Goal: Transaction & Acquisition: Purchase product/service

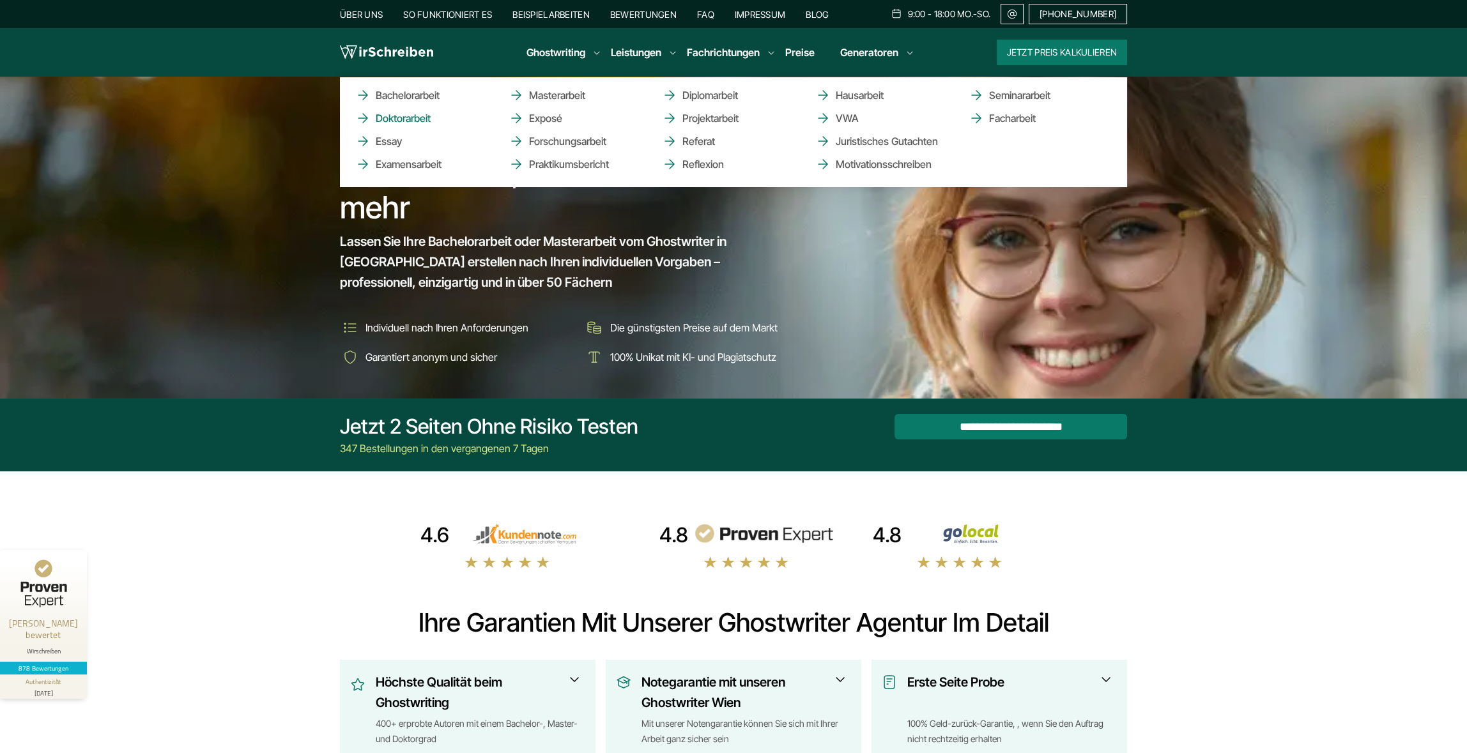
click at [401, 115] on link "Doktorarbeit" at bounding box center [419, 118] width 128 height 15
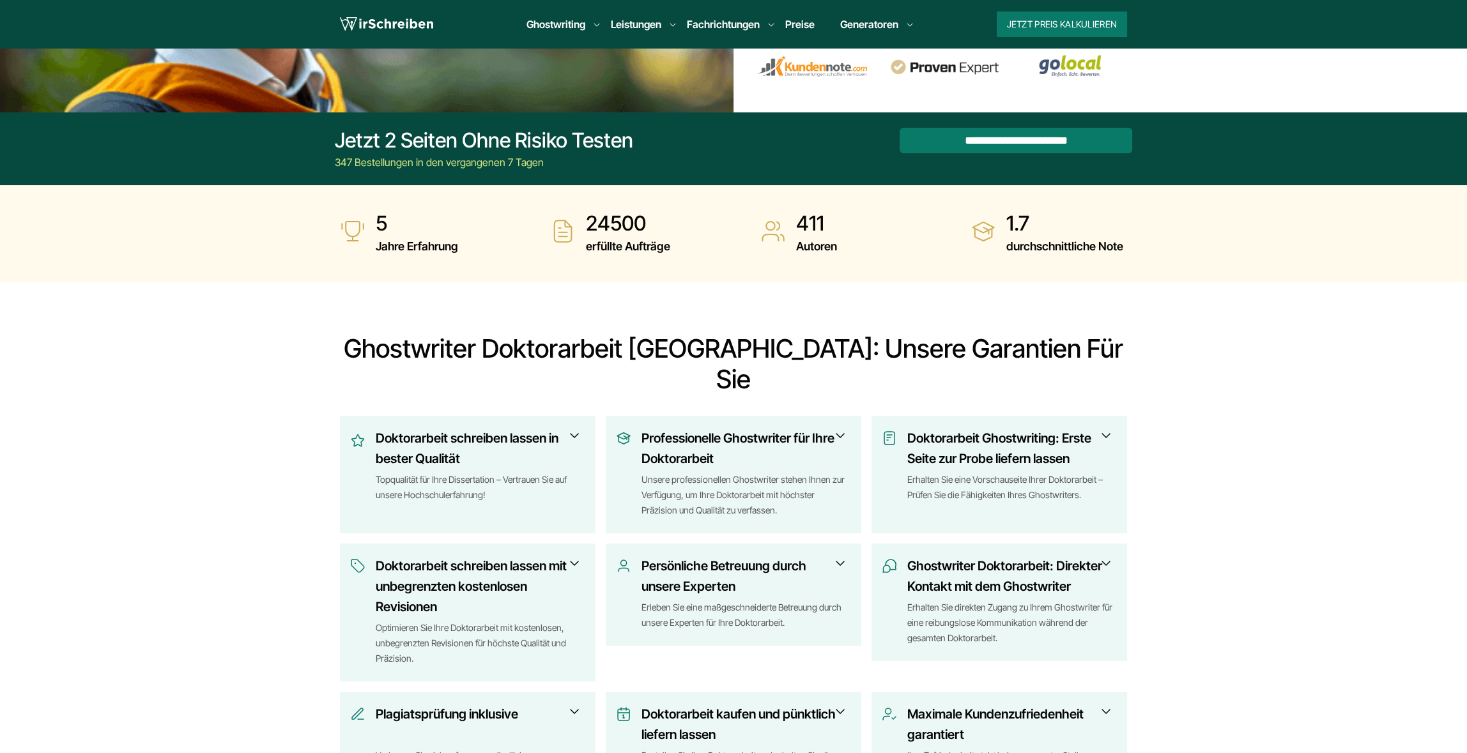
scroll to position [383, 0]
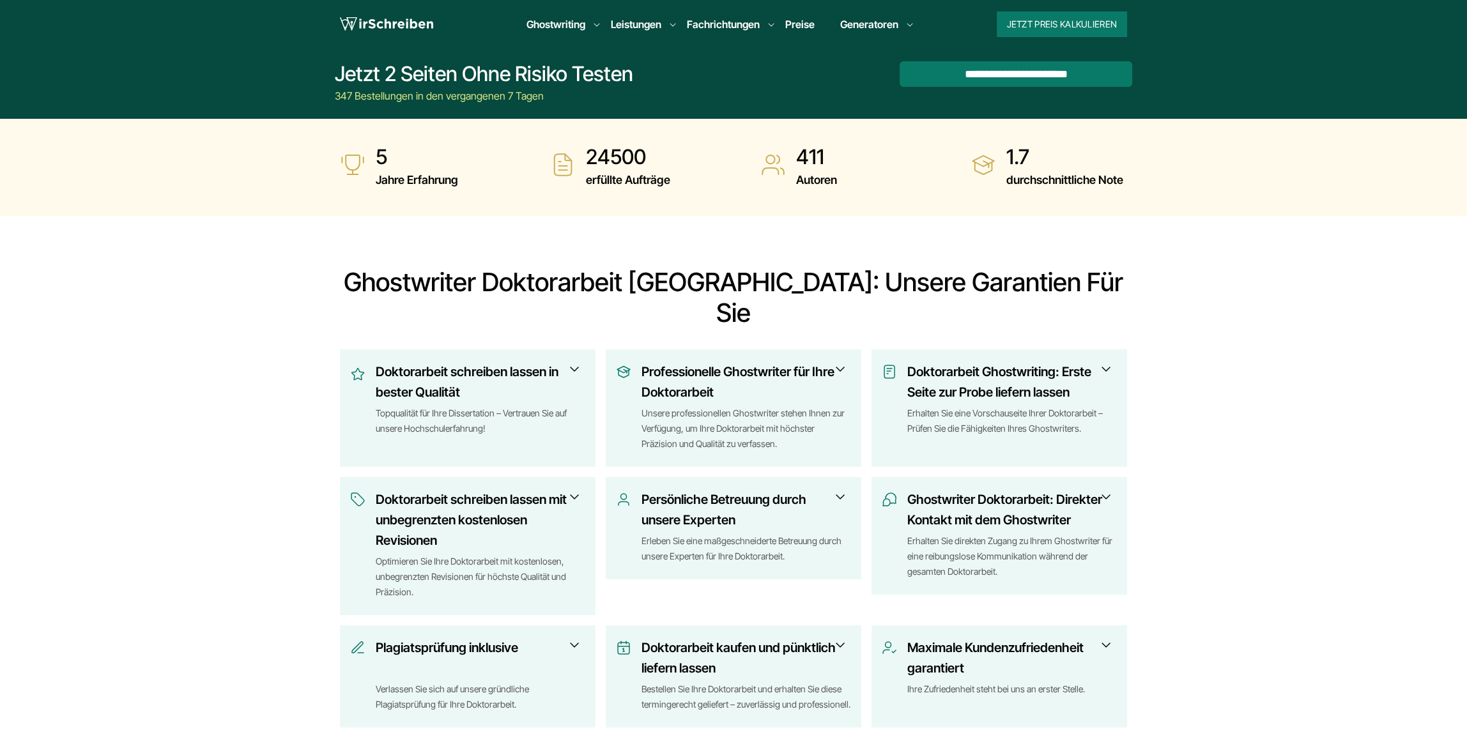
click at [440, 362] on h3 "Doktorarbeit schreiben lassen in bester Qualität" at bounding box center [476, 382] width 201 height 41
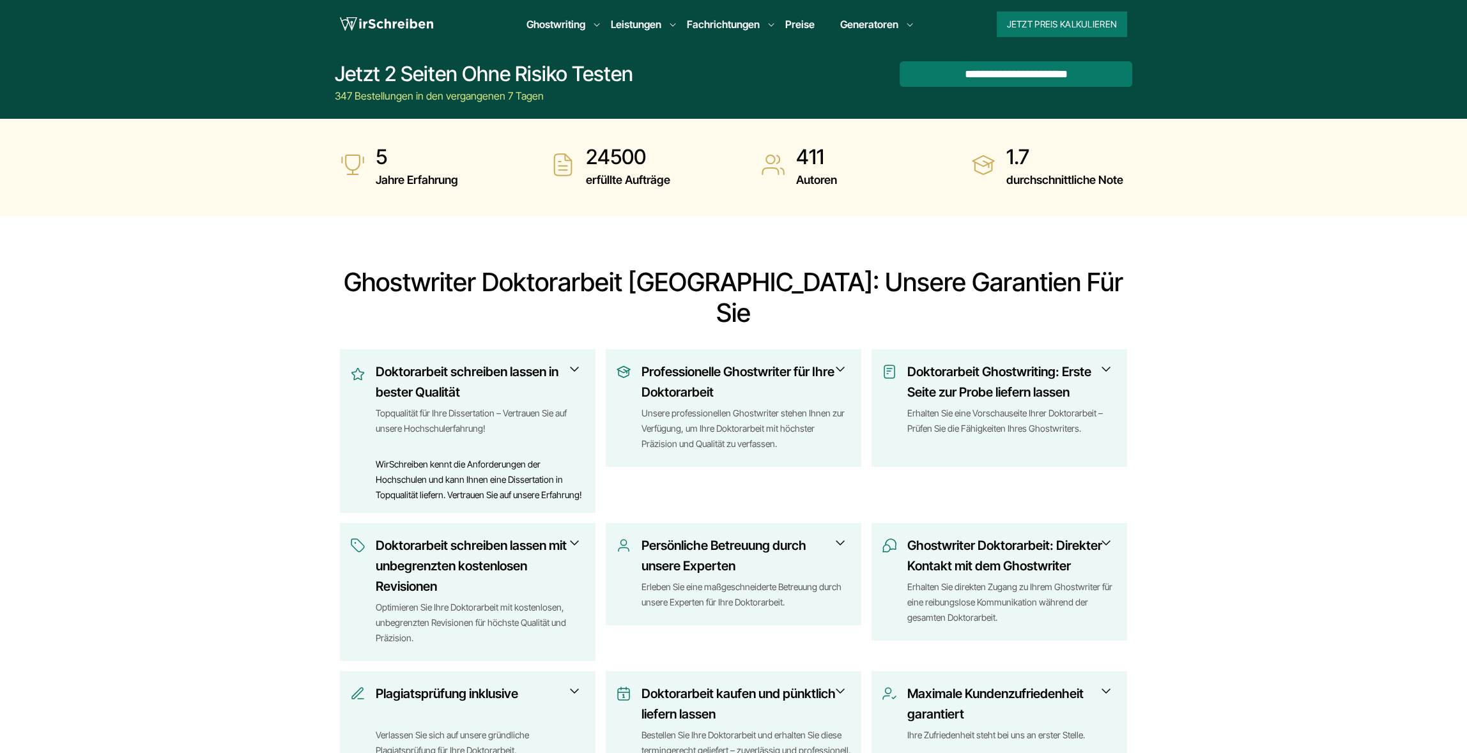
click at [441, 362] on h3 "Doktorarbeit schreiben lassen in bester Qualität" at bounding box center [476, 382] width 201 height 41
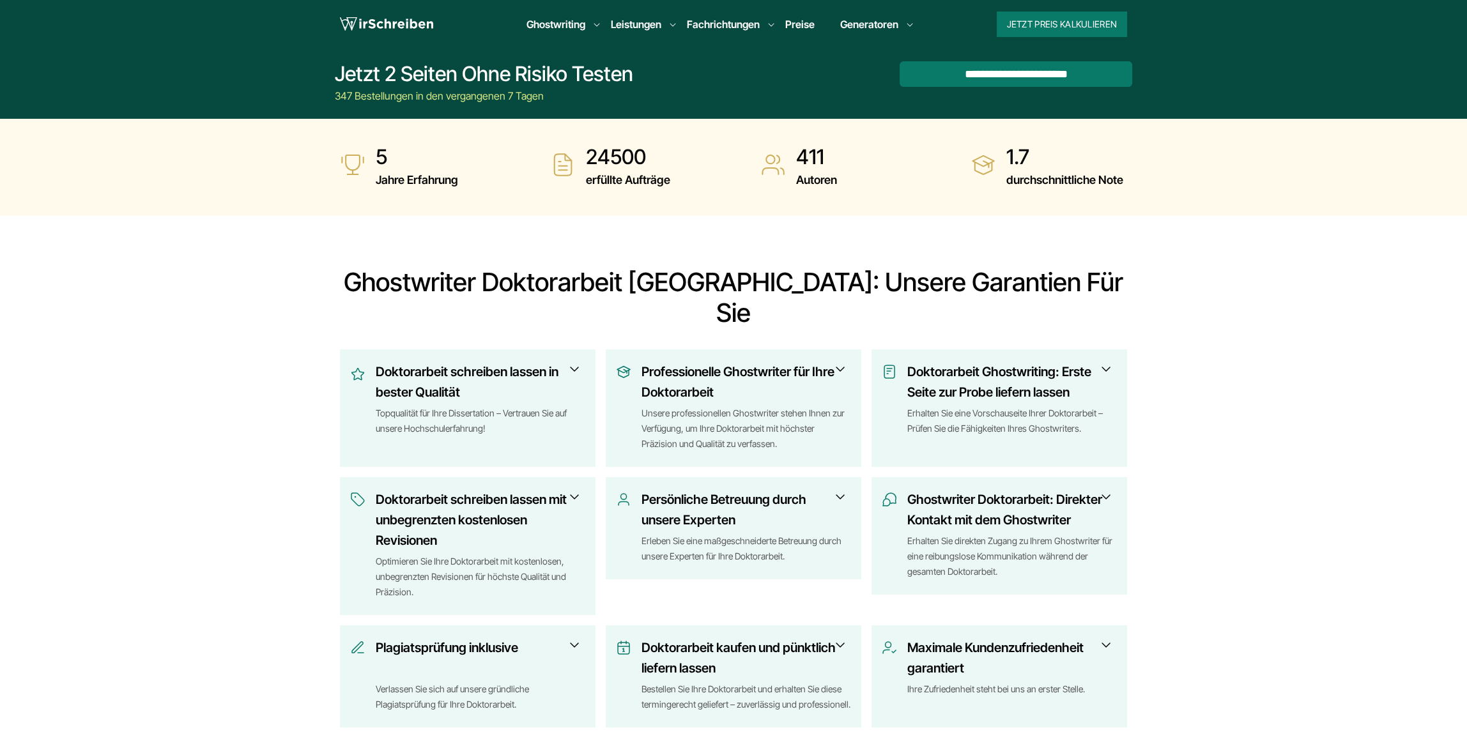
click at [496, 490] on h3 "Doktorarbeit schreiben lassen mit unbegrenzten kostenlosen Revisionen" at bounding box center [476, 520] width 201 height 61
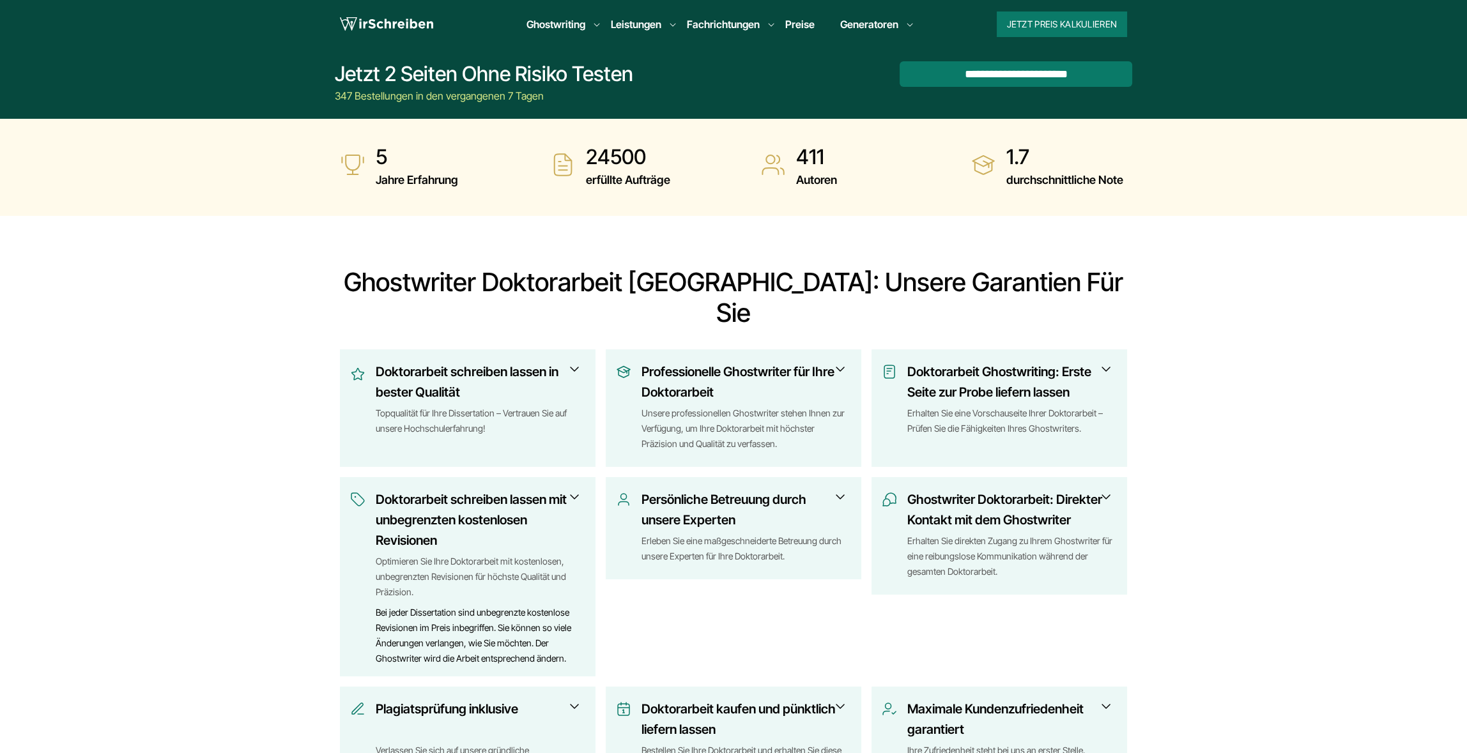
click at [540, 490] on h3 "Doktorarbeit schreiben lassen mit unbegrenzten kostenlosen Revisionen" at bounding box center [476, 520] width 201 height 61
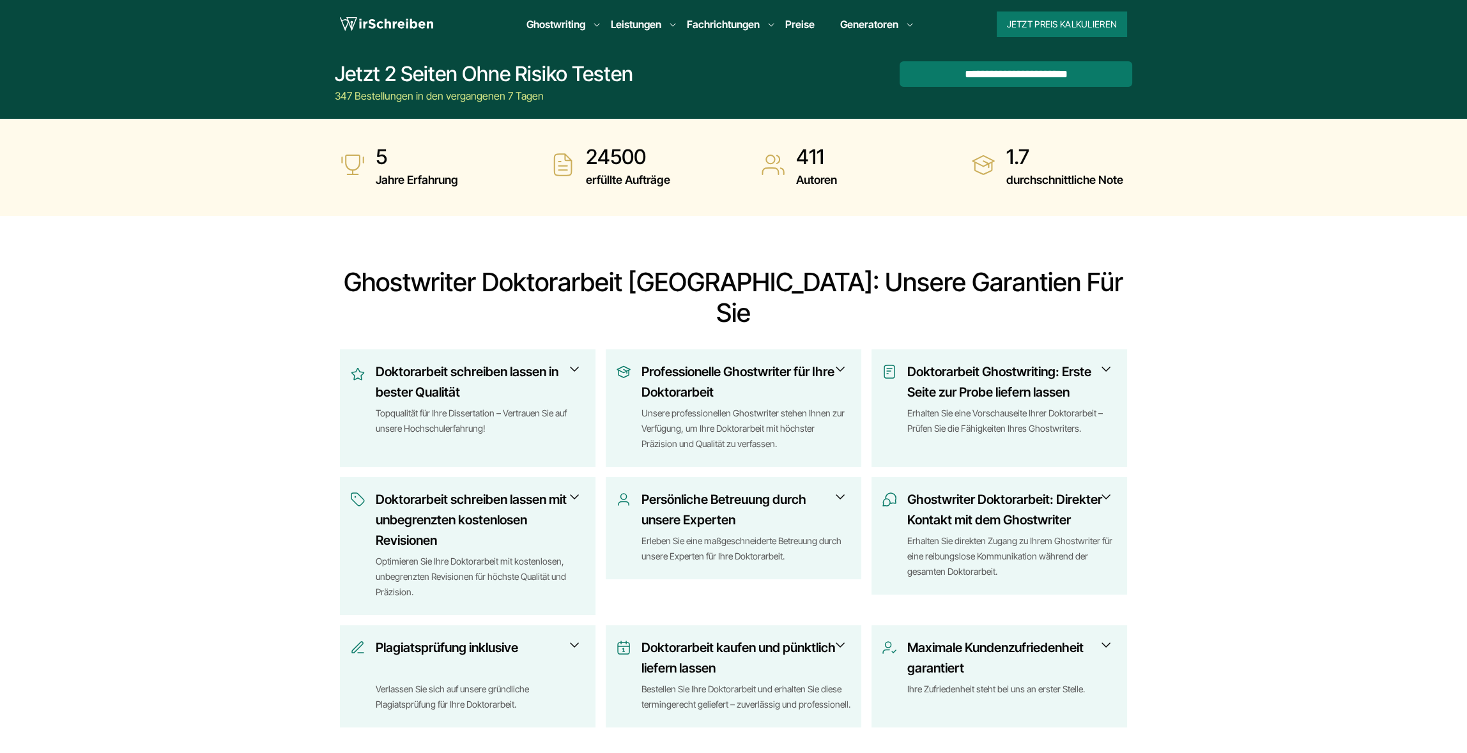
click at [789, 638] on h3 "Doktorarbeit kaufen und pünktlich liefern lassen" at bounding box center [742, 658] width 201 height 41
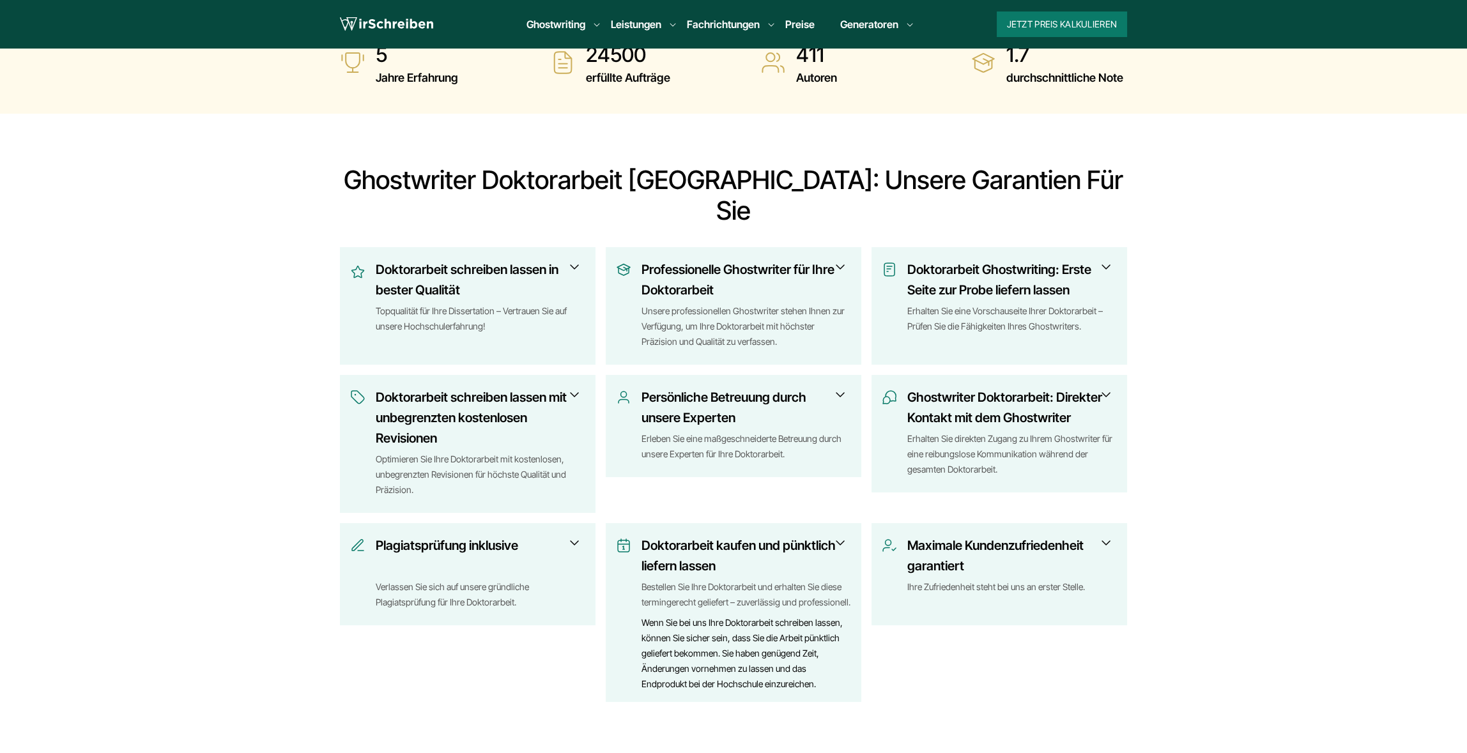
scroll to position [638, 0]
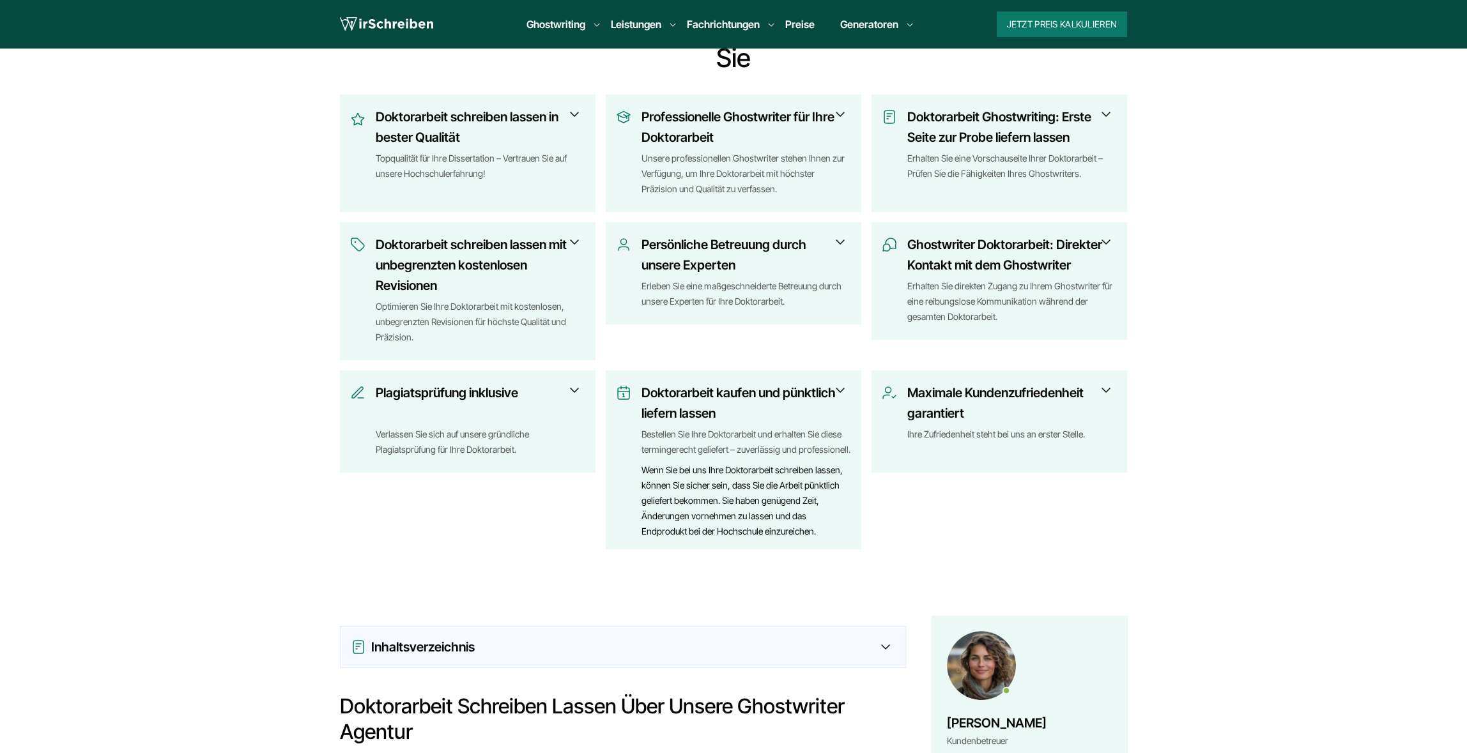
click at [743, 383] on h3 "Doktorarbeit kaufen und pünktlich liefern lassen" at bounding box center [742, 403] width 201 height 41
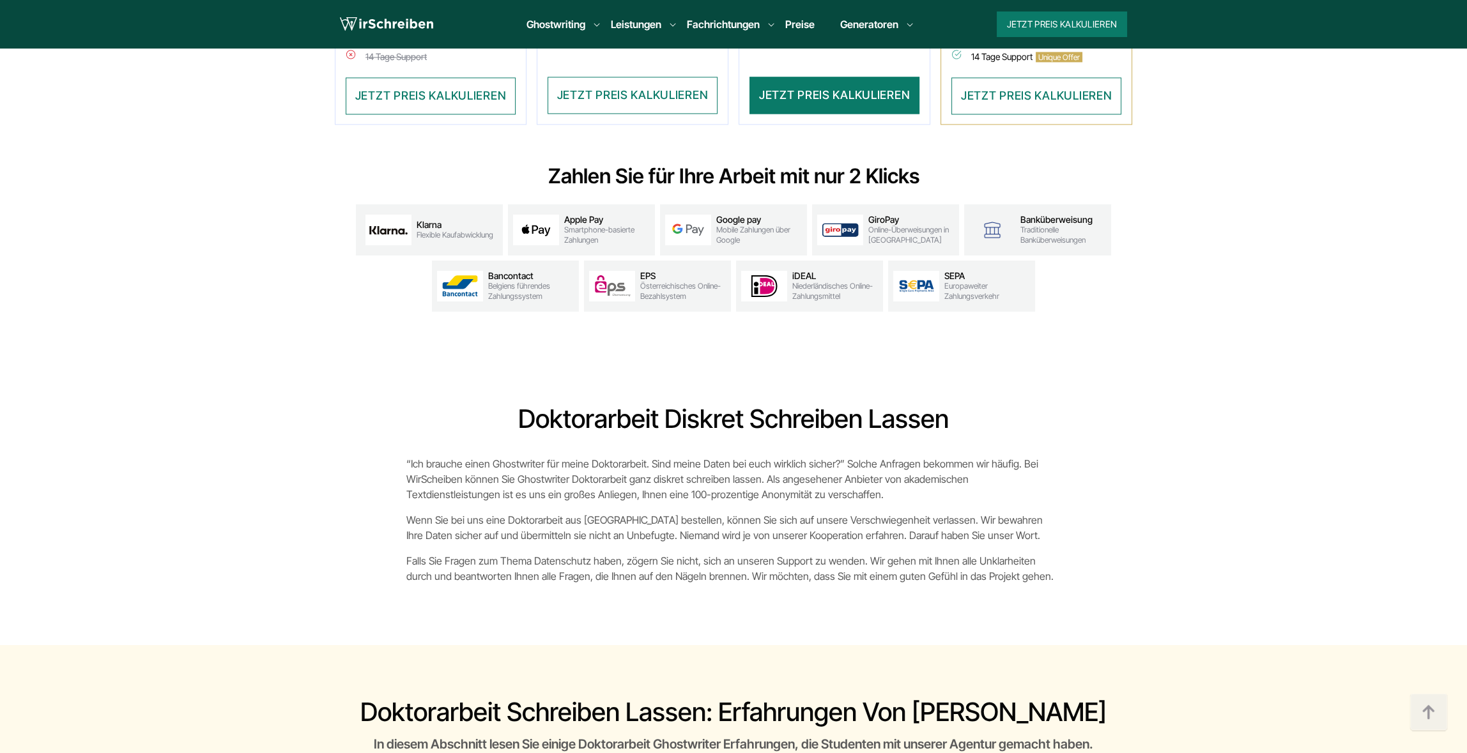
scroll to position [3898, 0]
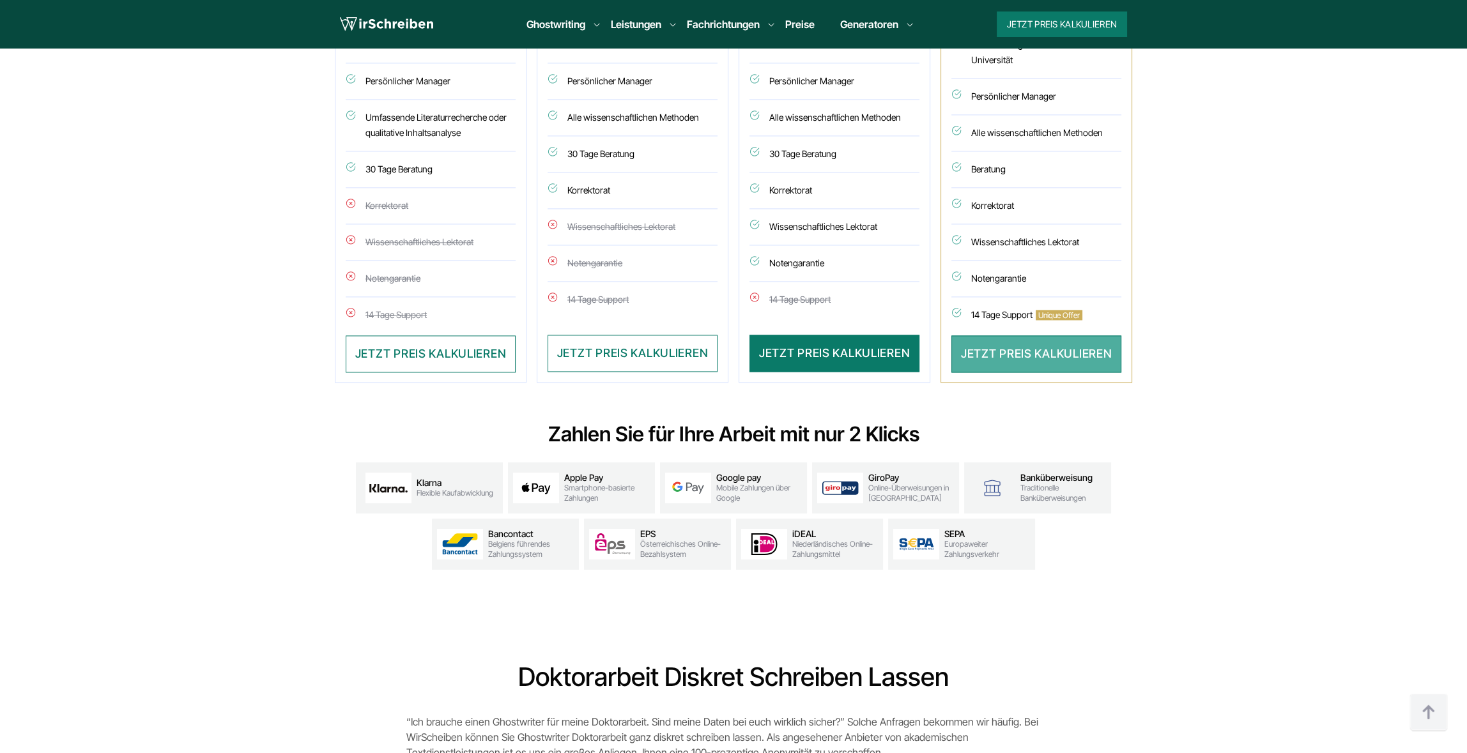
click at [989, 336] on button "JETZT PREIS KALKULIEREN" at bounding box center [1037, 354] width 170 height 37
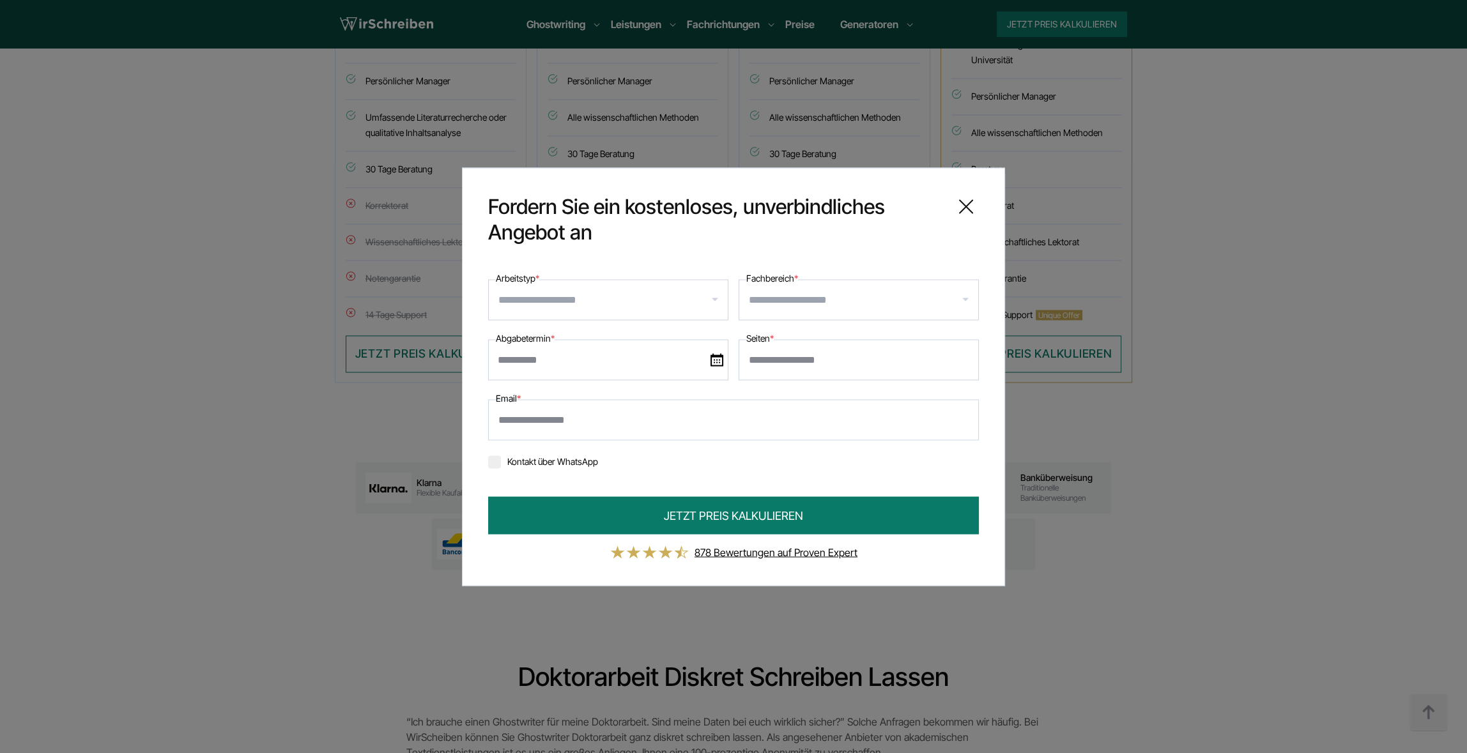
click at [973, 208] on icon at bounding box center [966, 207] width 26 height 26
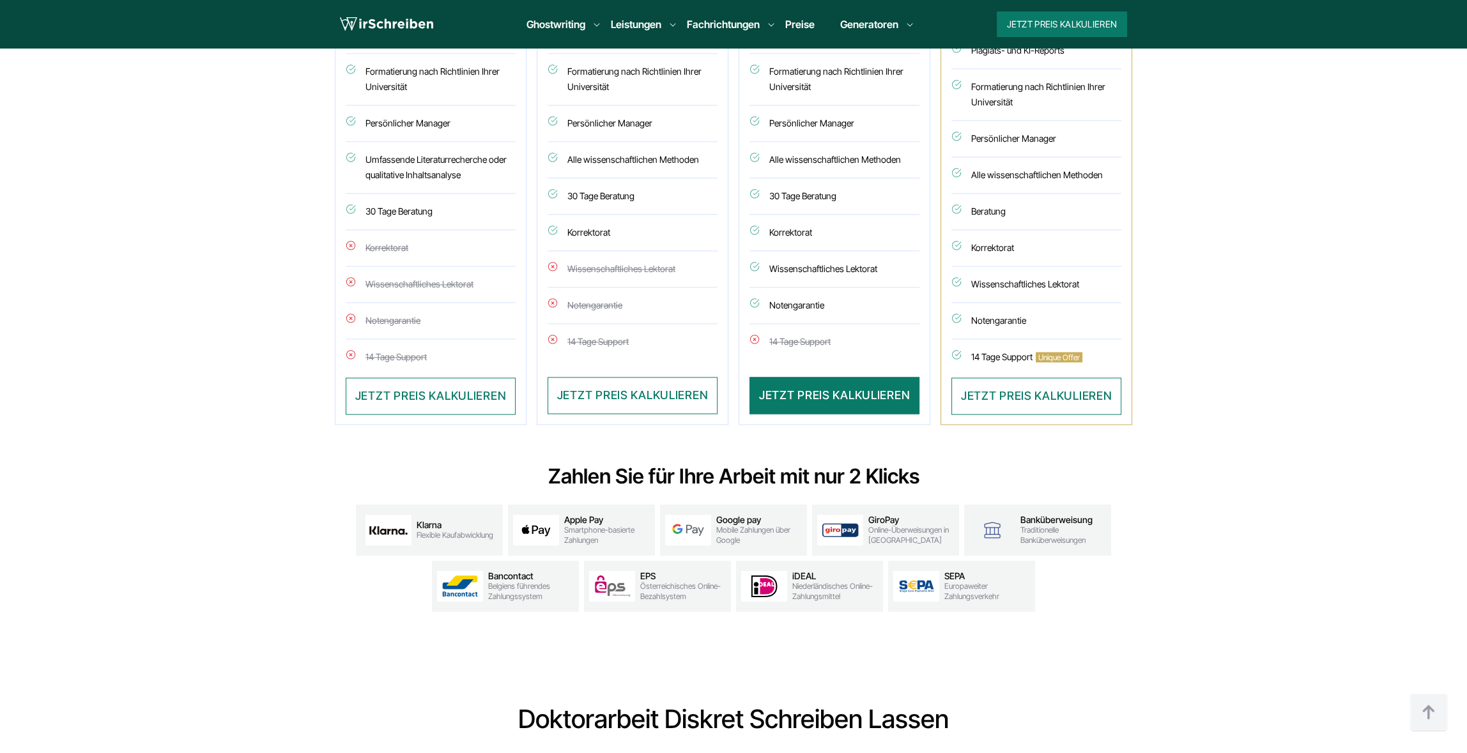
scroll to position [0, 0]
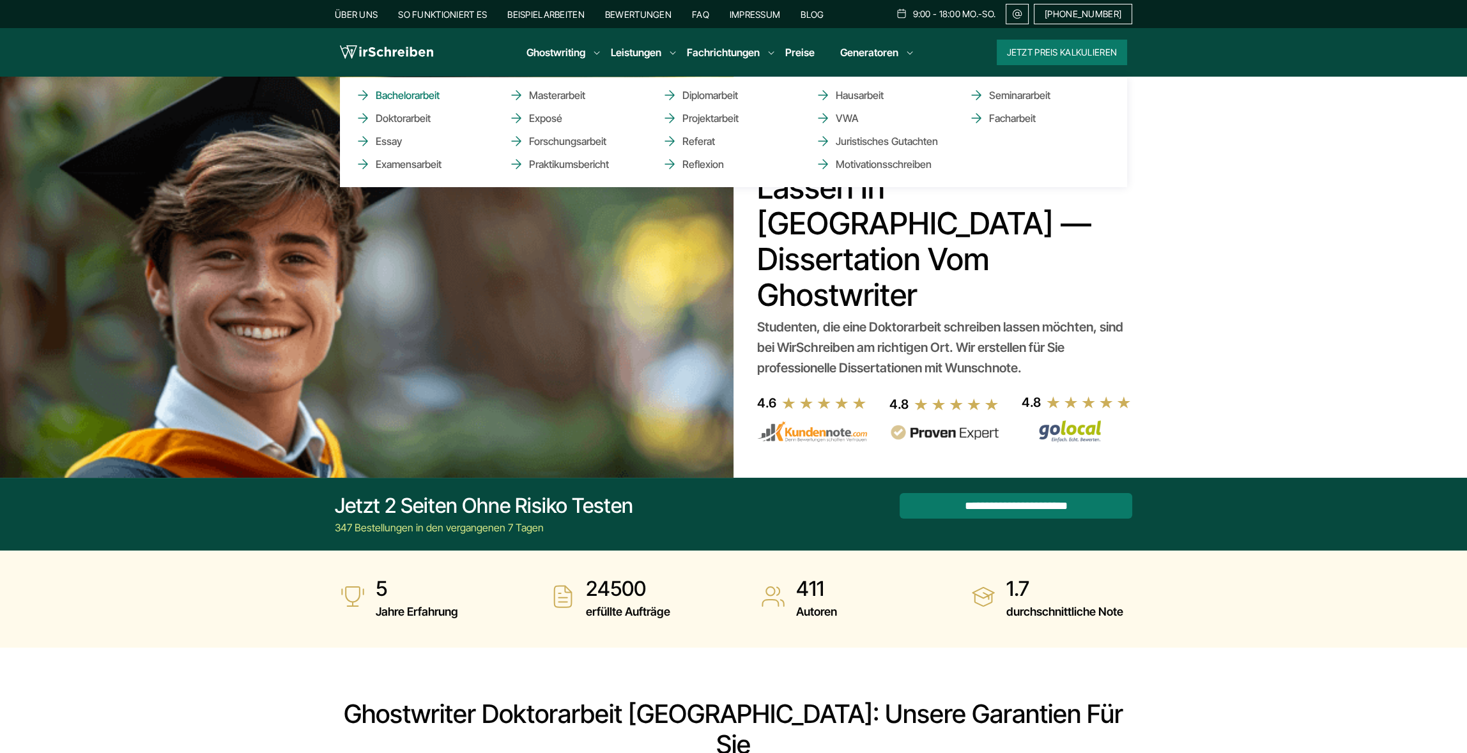
click at [413, 91] on link "Bachelorarbeit" at bounding box center [419, 95] width 128 height 15
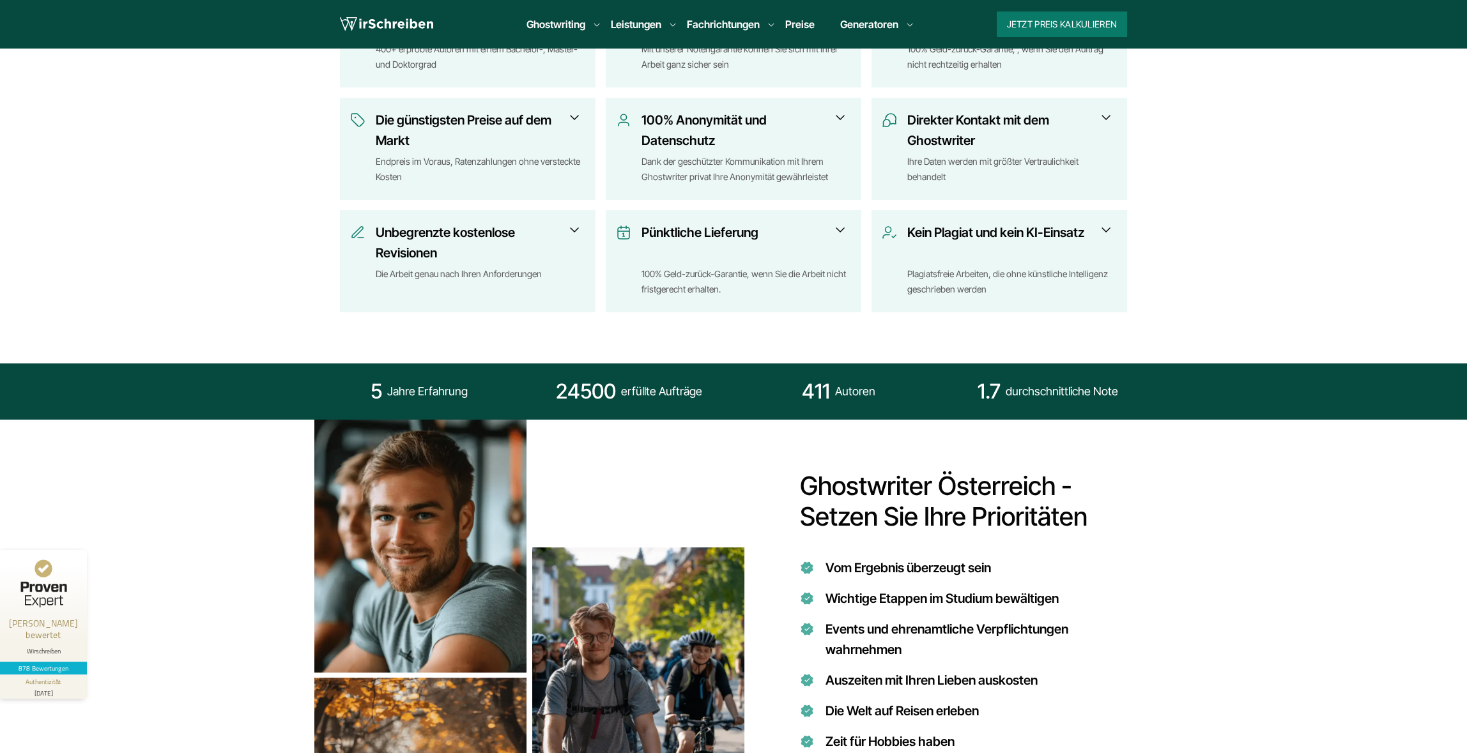
scroll to position [319, 0]
